Goal: Transaction & Acquisition: Download file/media

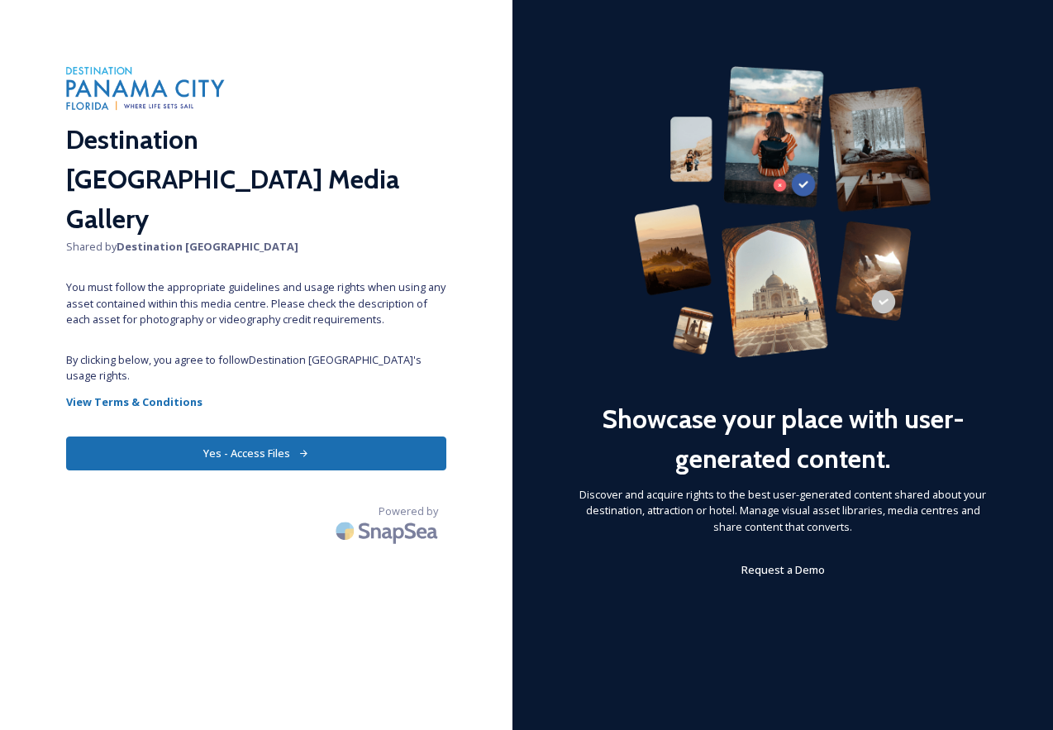
click at [259, 436] on button "Yes - Access Files" at bounding box center [256, 453] width 380 height 34
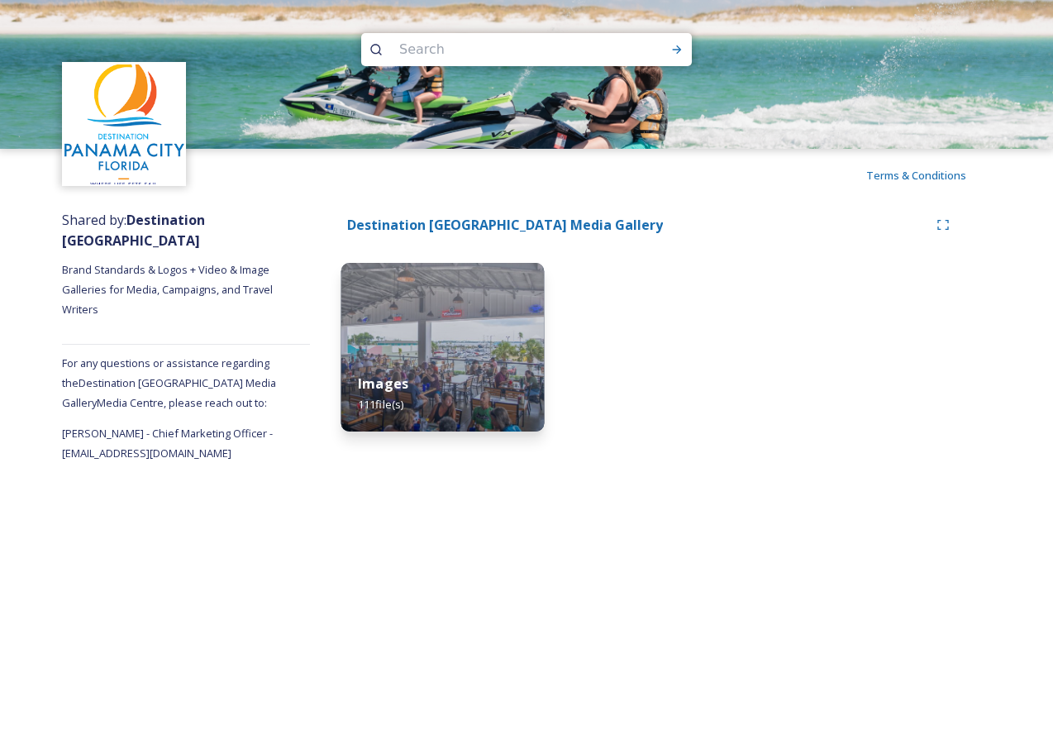
click at [420, 377] on div "Images 111 file(s)" at bounding box center [442, 393] width 203 height 75
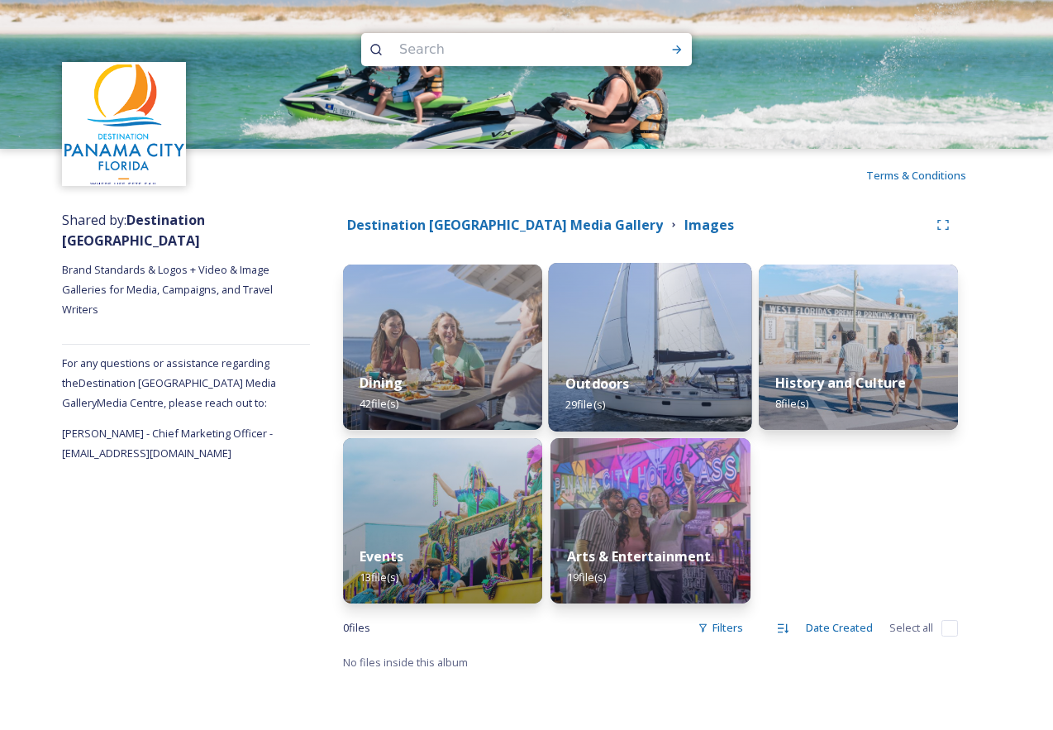
click at [610, 368] on div "Outdoors 29 file(s)" at bounding box center [650, 393] width 203 height 75
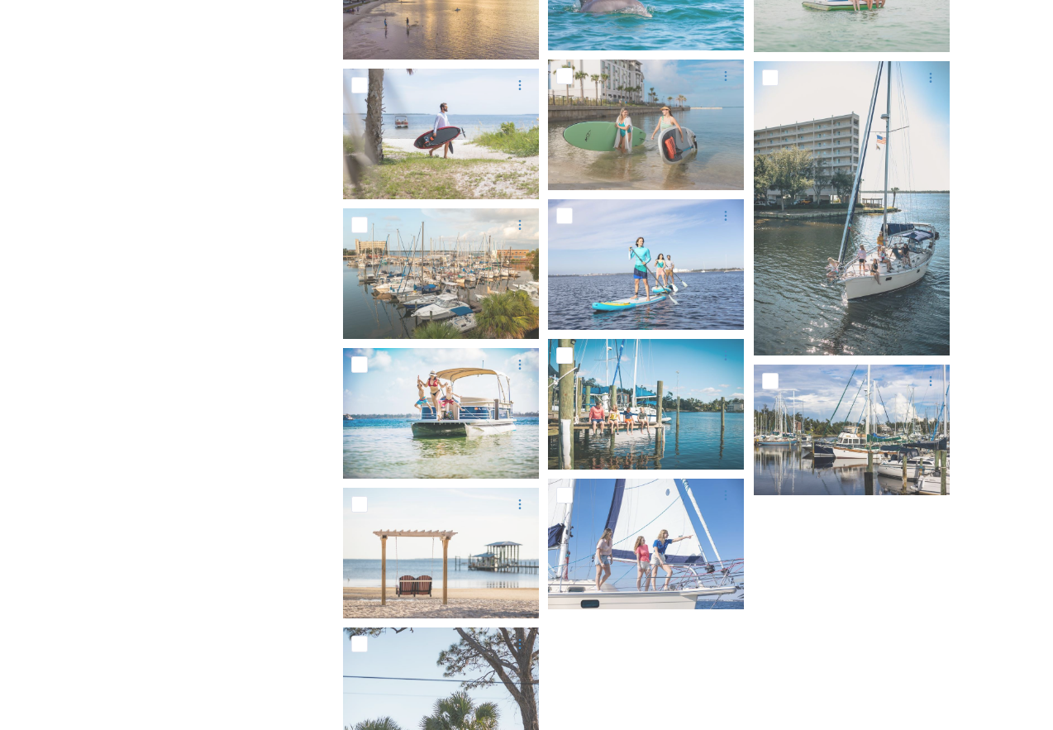
scroll to position [1263, 0]
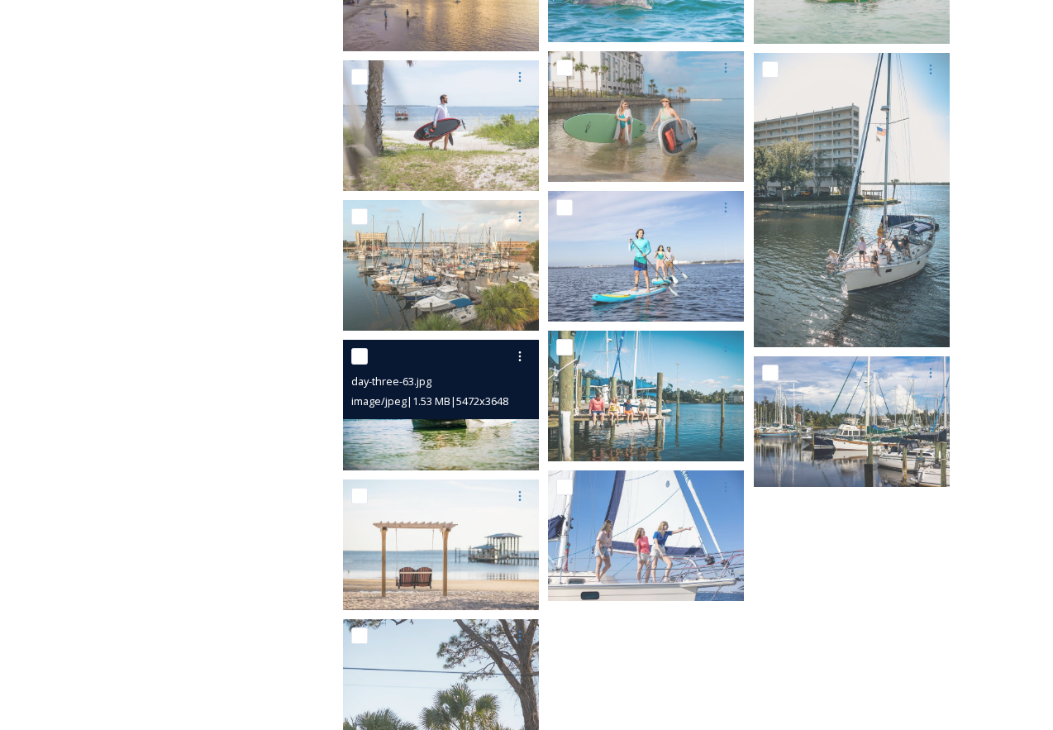
click at [460, 393] on span "image/jpeg | 1.53 MB | 5472 x 3648" at bounding box center [429, 400] width 157 height 15
click at [459, 435] on img at bounding box center [441, 405] width 196 height 131
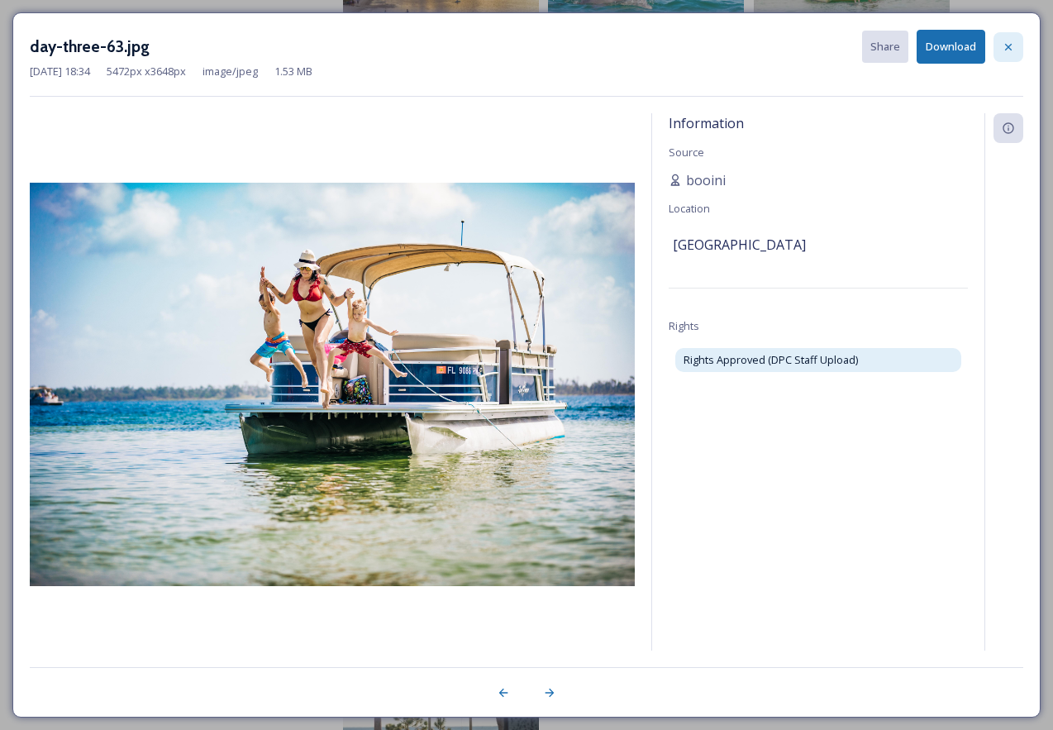
click at [999, 45] on div at bounding box center [1008, 47] width 30 height 30
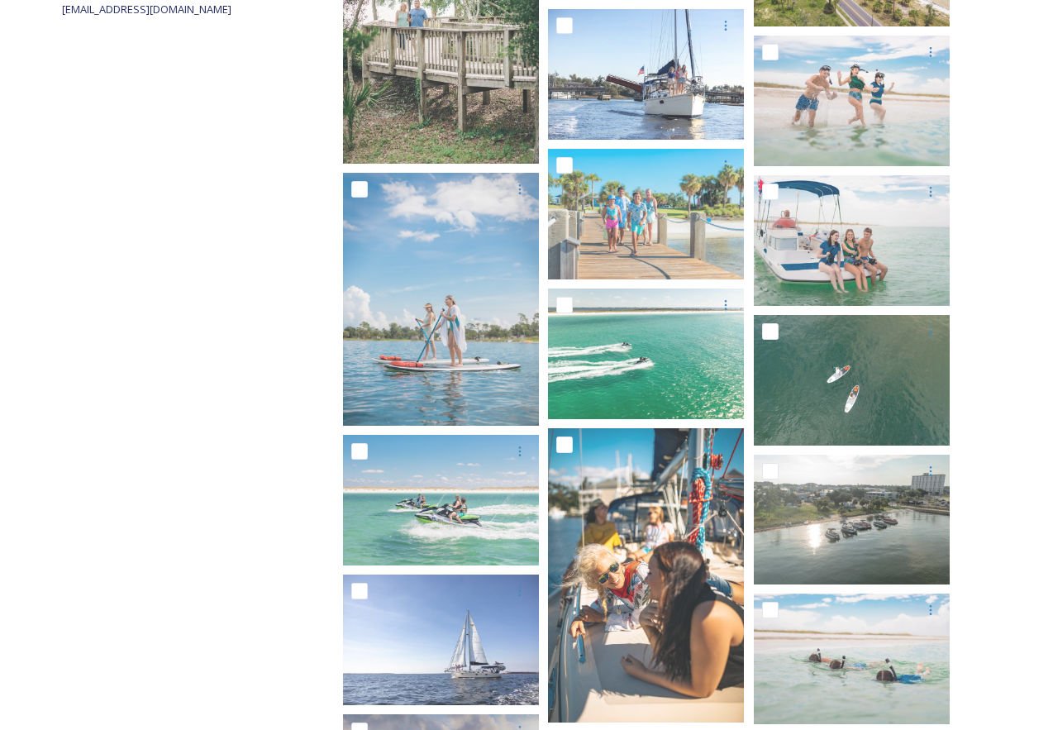
scroll to position [443, 0]
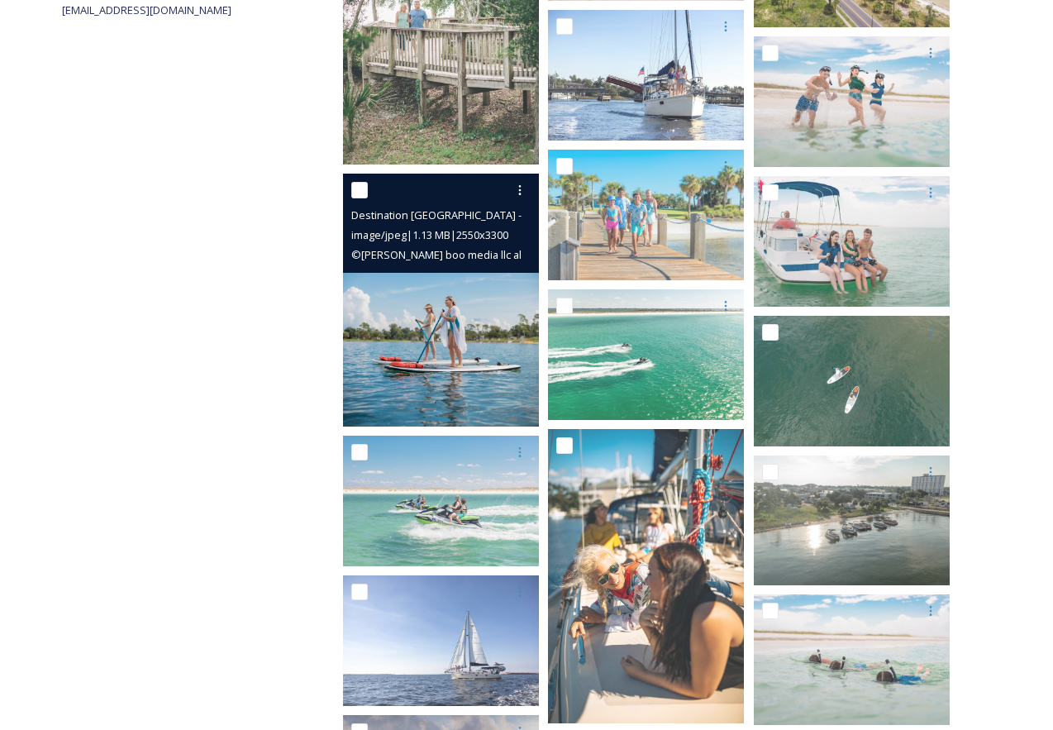
click at [457, 344] on img at bounding box center [441, 300] width 196 height 254
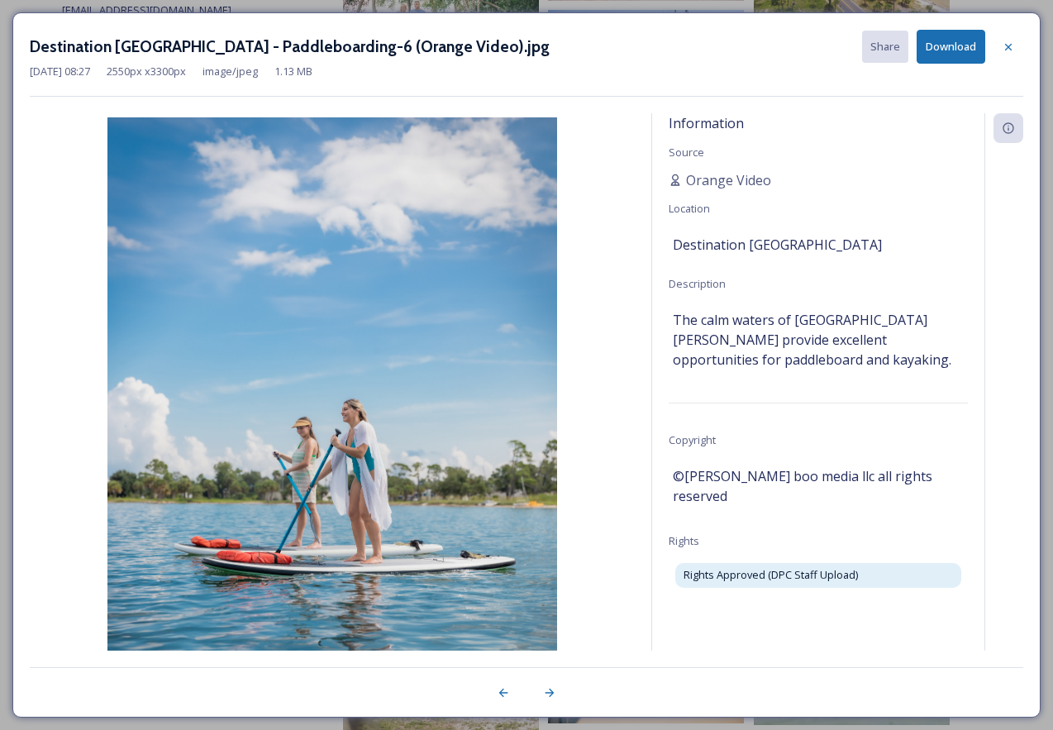
click at [937, 55] on button "Download" at bounding box center [950, 47] width 69 height 34
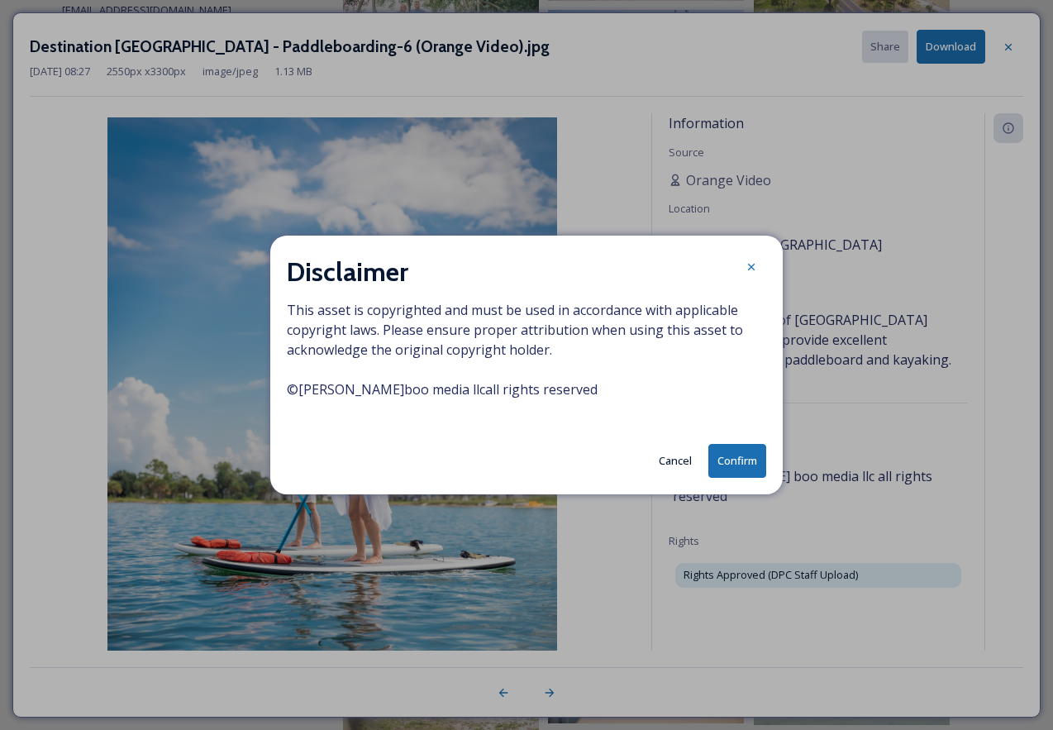
click at [734, 452] on button "Confirm" at bounding box center [737, 461] width 58 height 34
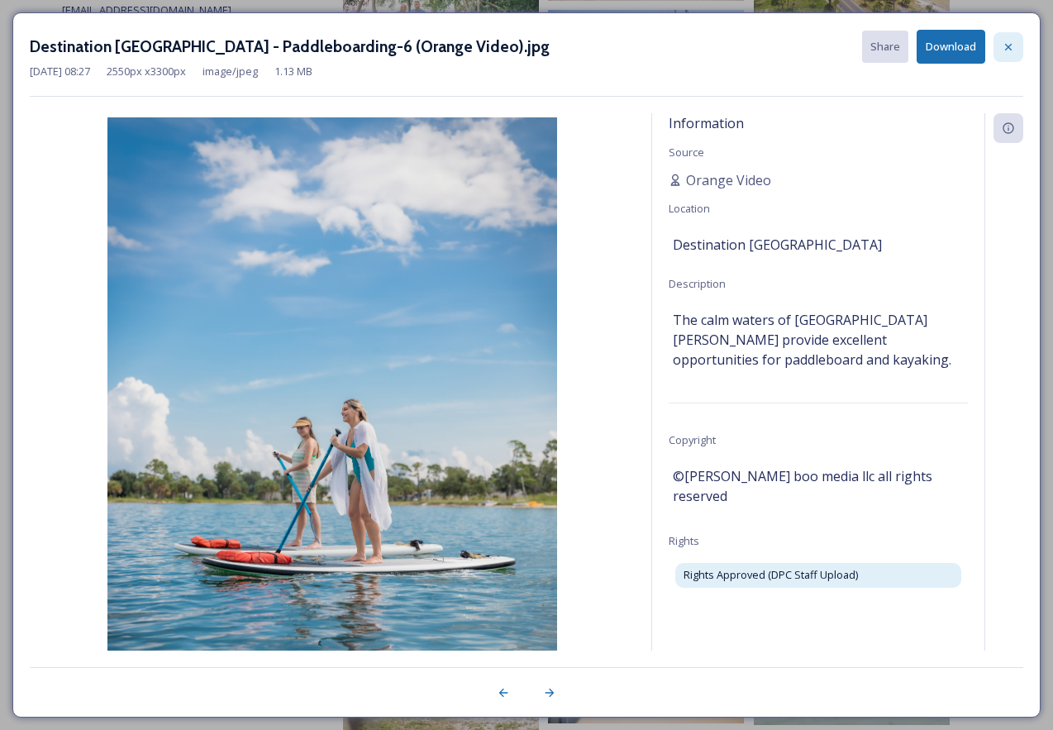
click at [1005, 39] on div at bounding box center [1008, 47] width 30 height 30
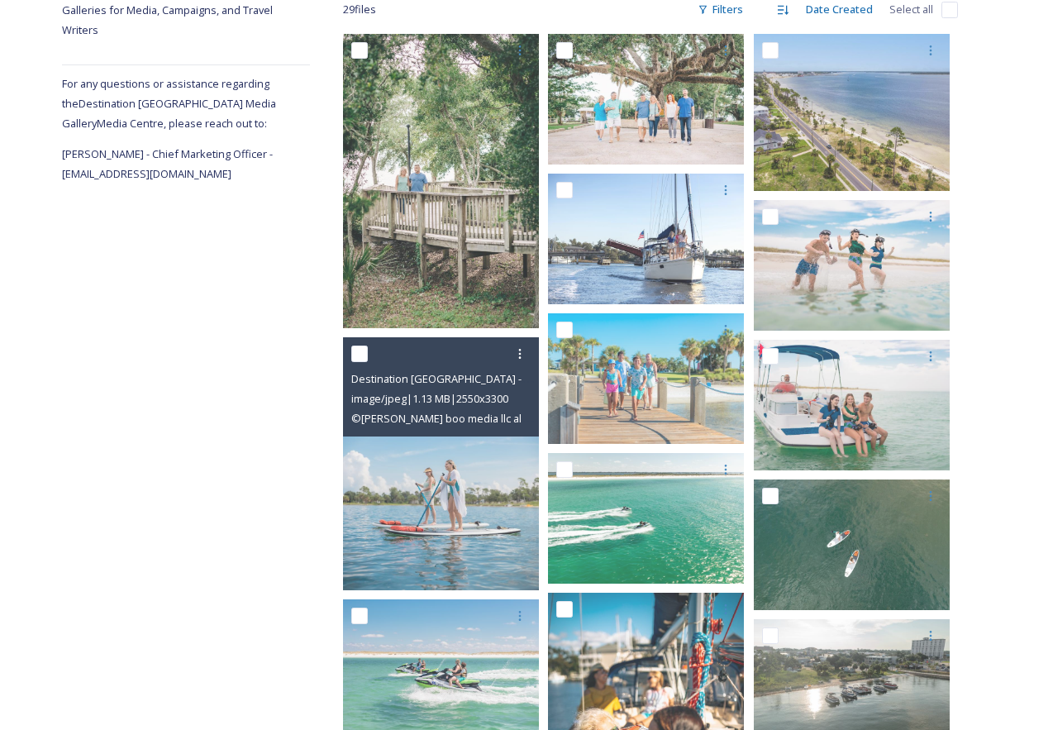
scroll to position [273, 0]
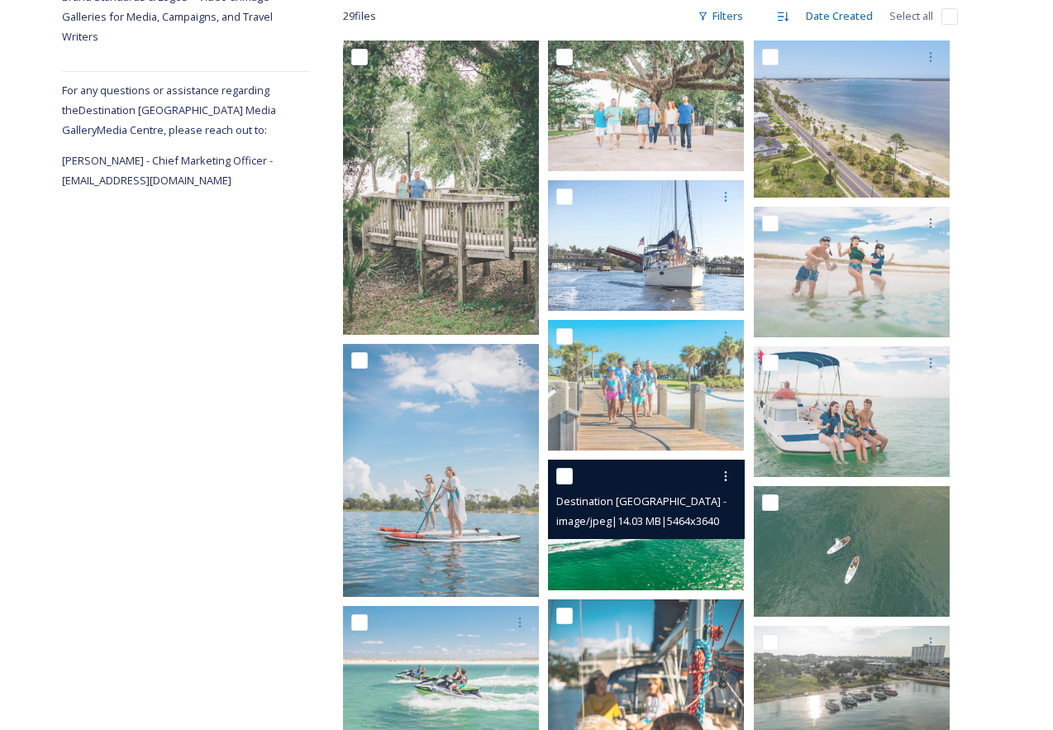
click at [644, 522] on span "image/jpeg | 14.03 MB | 5464 x 3640" at bounding box center [637, 520] width 163 height 15
click at [634, 558] on img at bounding box center [646, 524] width 196 height 131
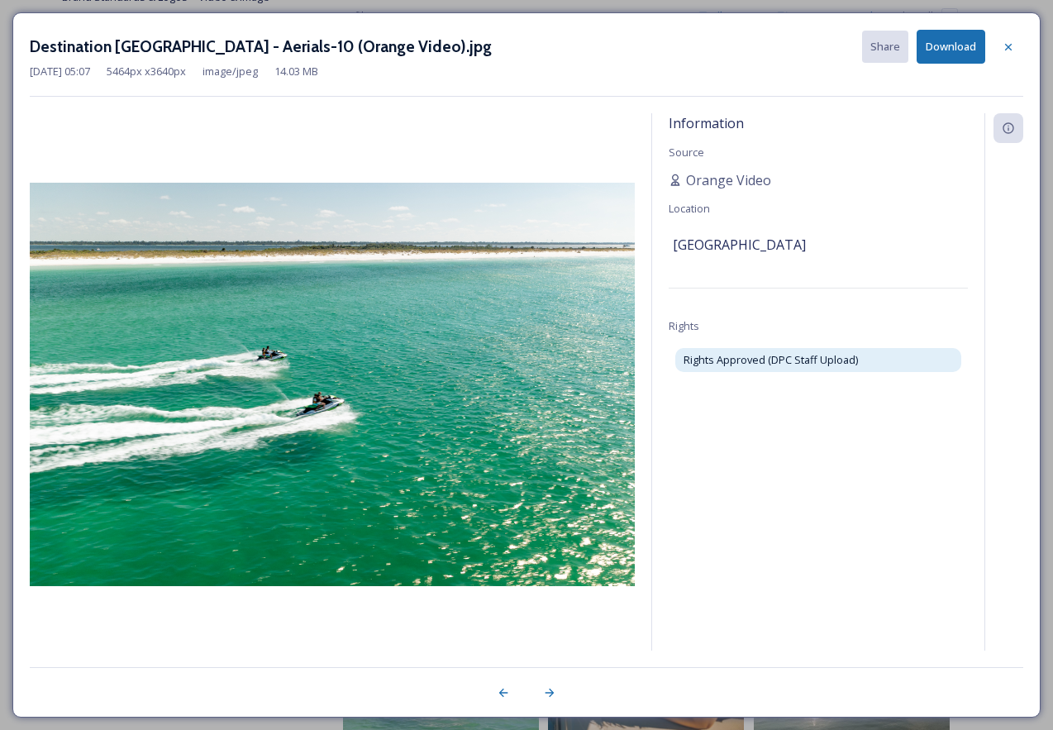
click at [958, 56] on button "Download" at bounding box center [950, 47] width 69 height 34
click at [1010, 50] on icon at bounding box center [1007, 46] width 13 height 13
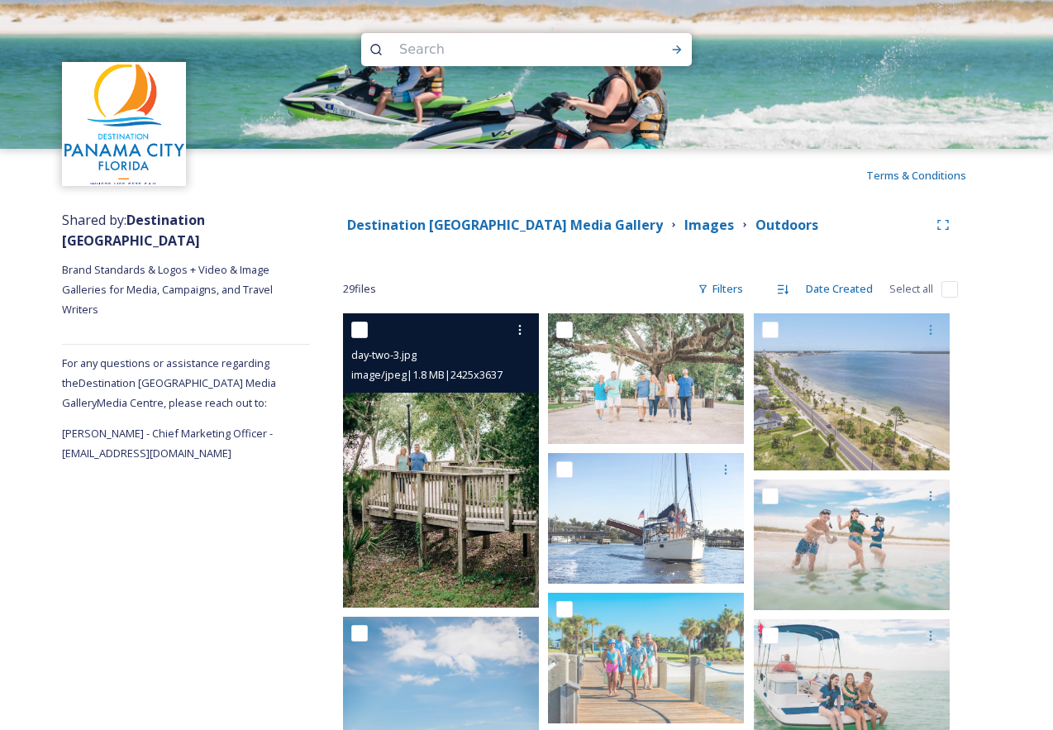
scroll to position [0, 0]
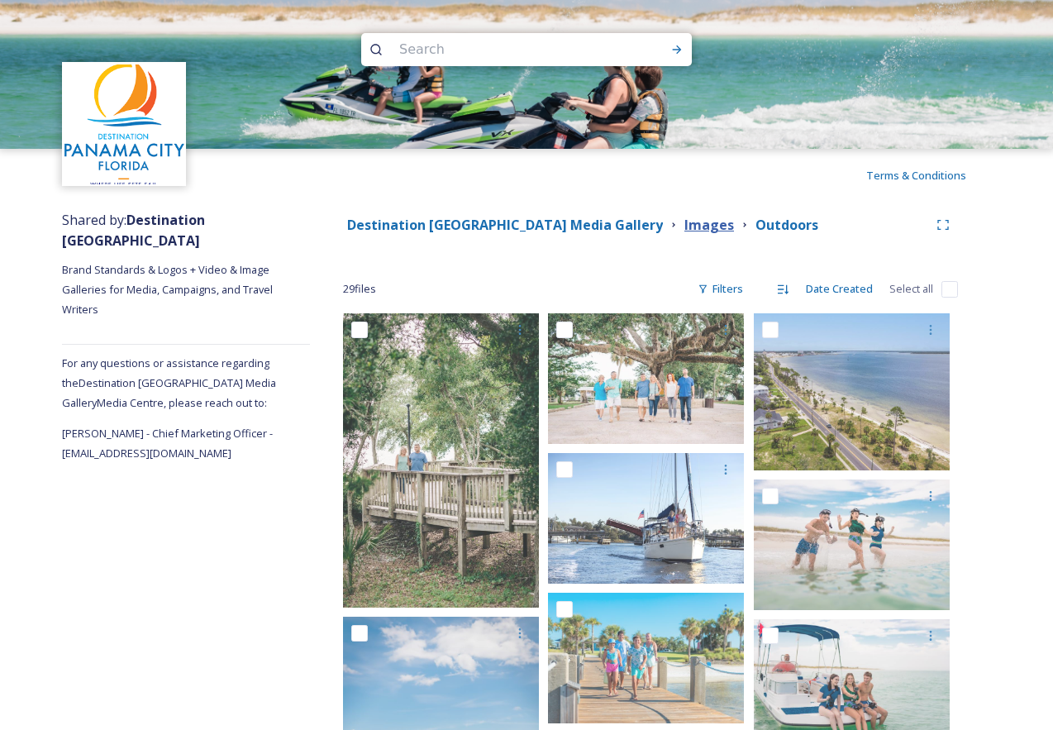
click at [684, 226] on strong "Images" at bounding box center [709, 225] width 50 height 18
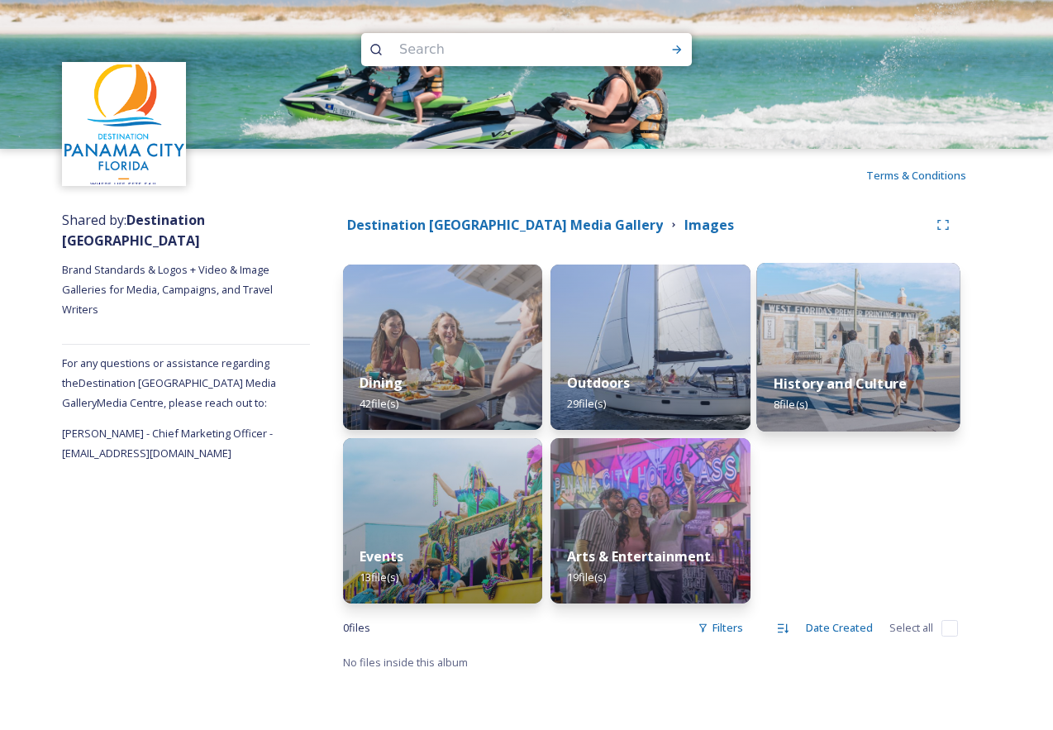
click at [850, 351] on img at bounding box center [857, 347] width 203 height 169
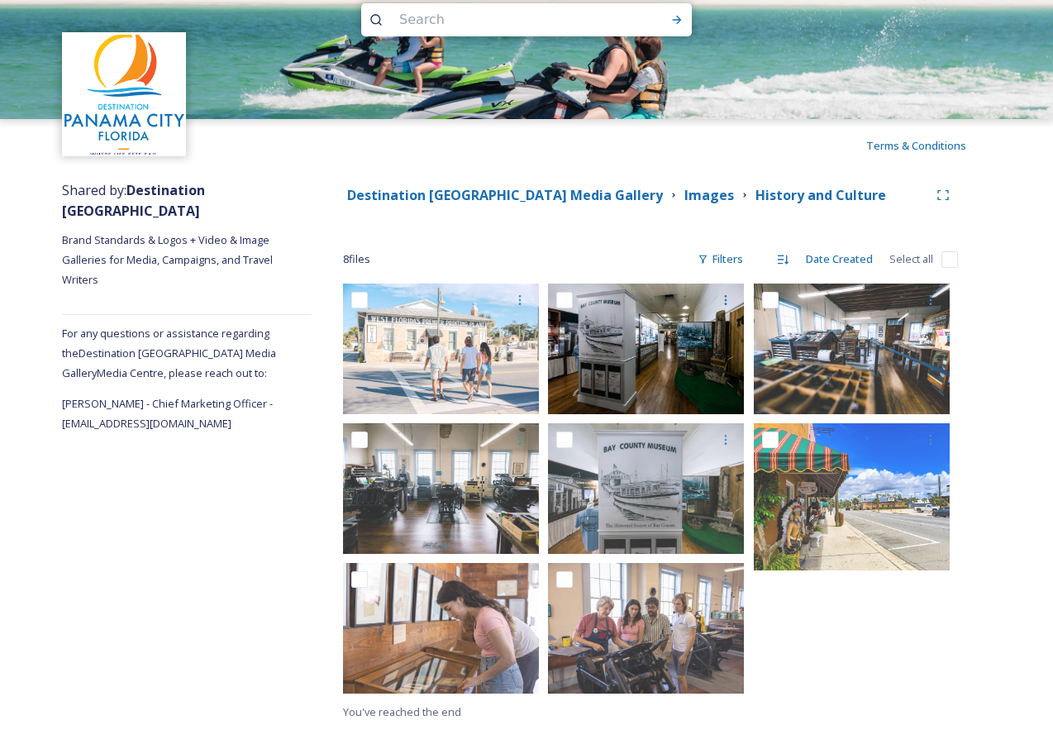
scroll to position [30, 0]
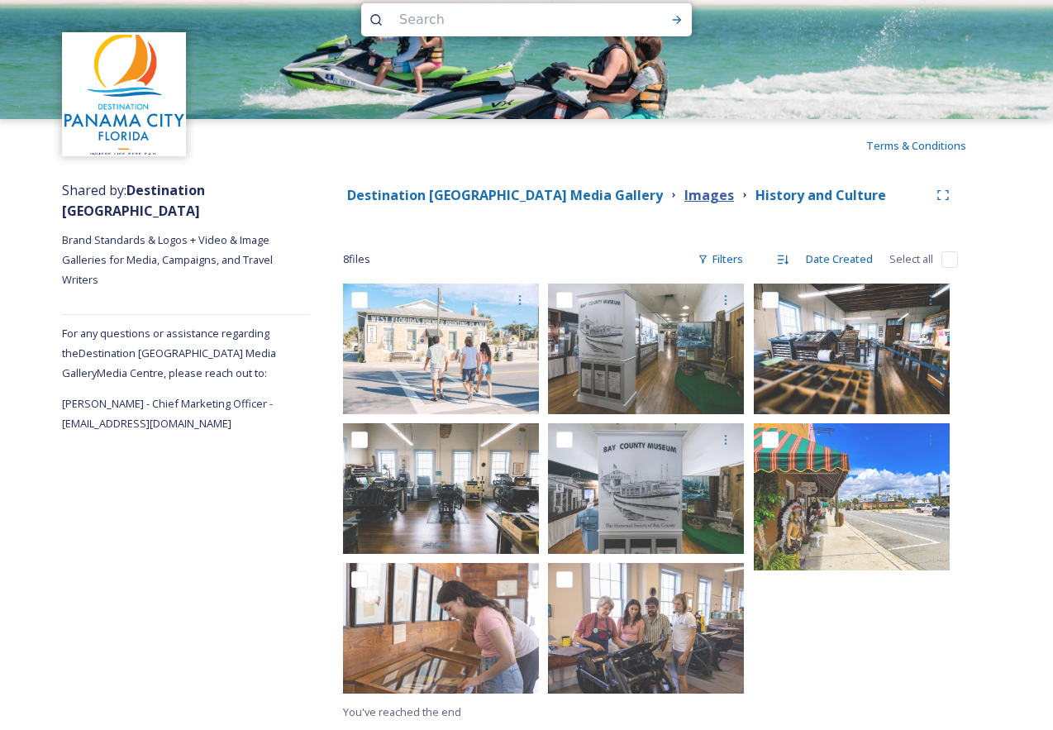
click at [684, 192] on strong "Images" at bounding box center [709, 195] width 50 height 18
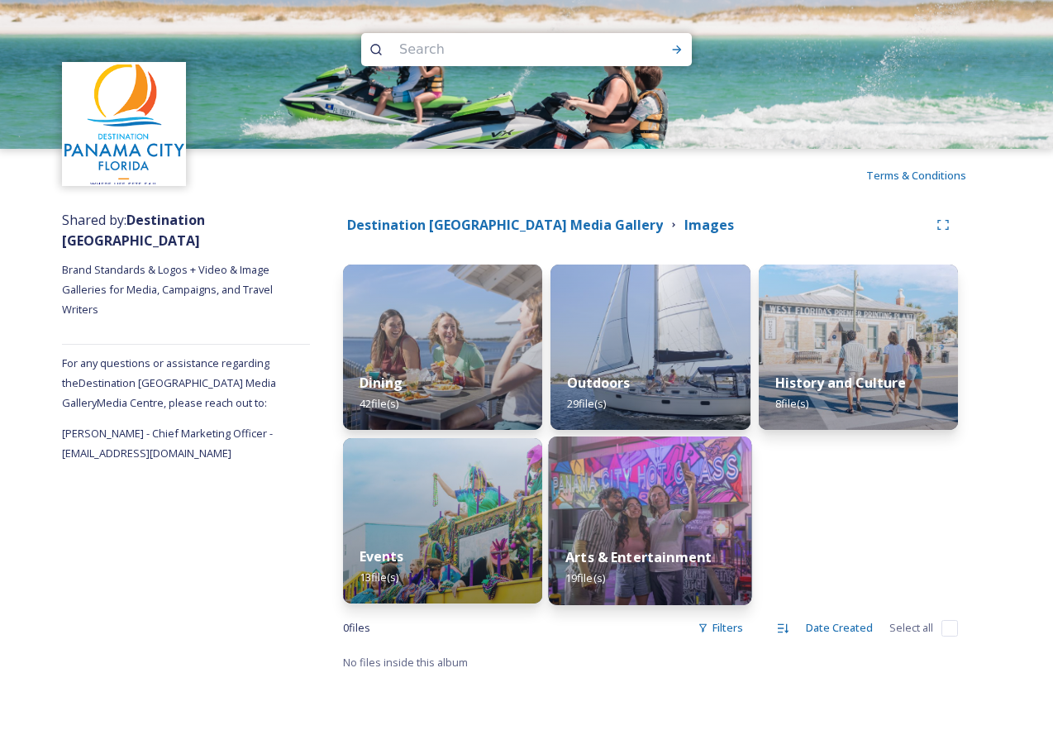
click at [673, 495] on img at bounding box center [650, 520] width 203 height 169
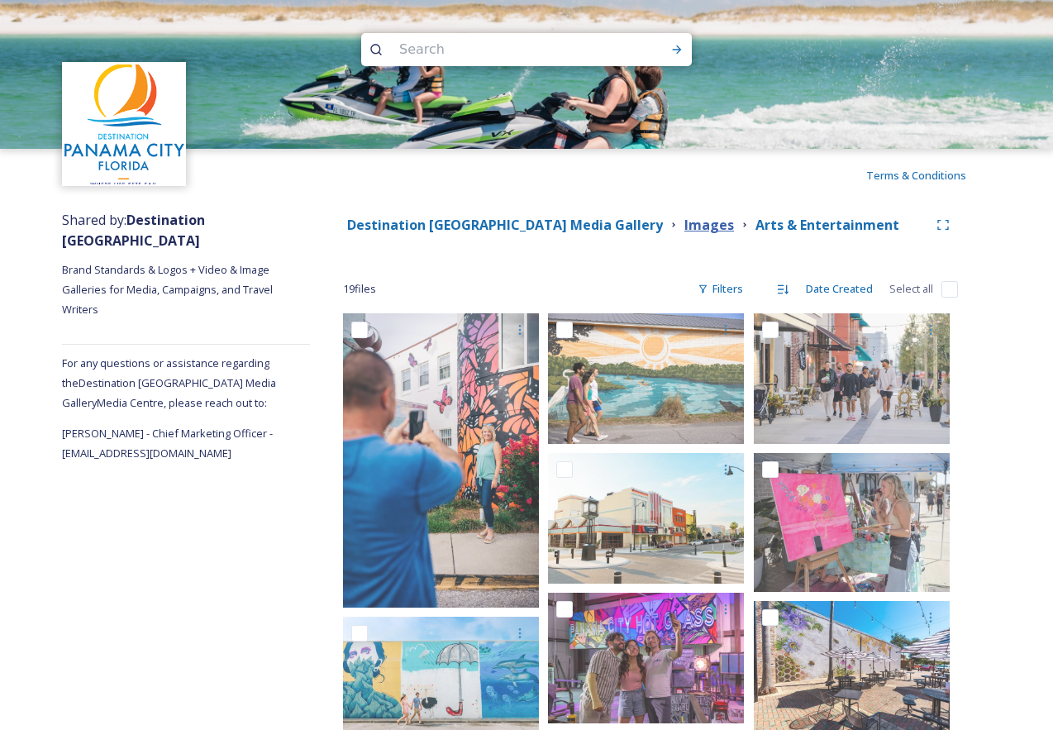
click at [684, 226] on strong "Images" at bounding box center [709, 225] width 50 height 18
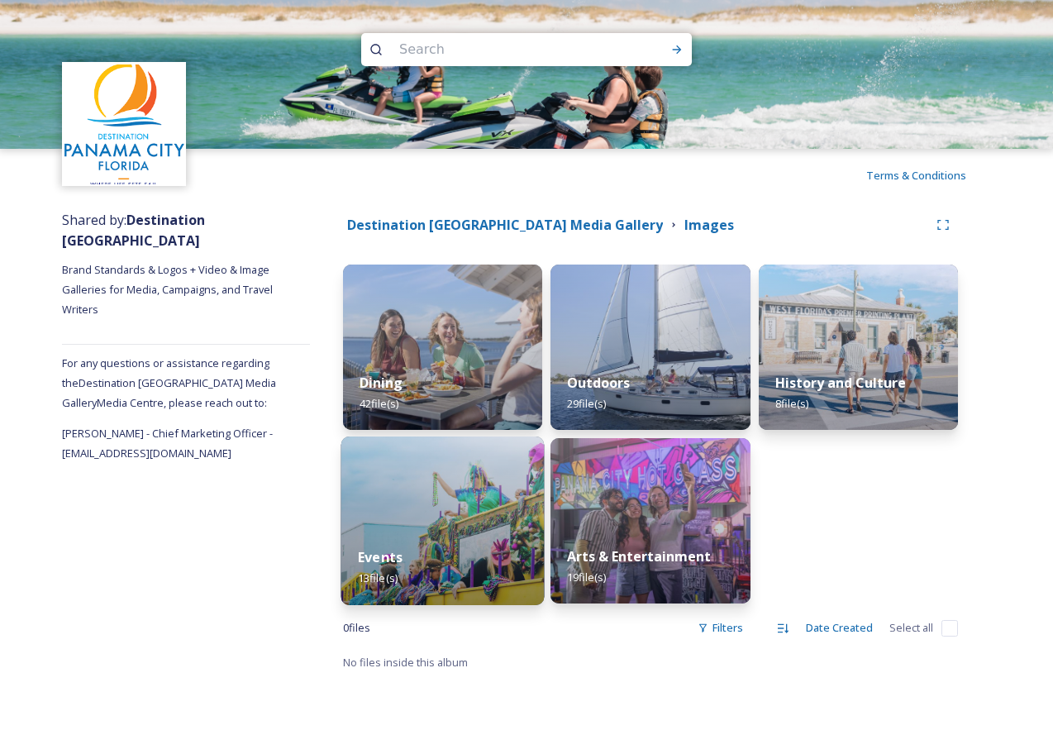
click at [468, 516] on img at bounding box center [442, 520] width 203 height 169
